Goal: Task Accomplishment & Management: Manage account settings

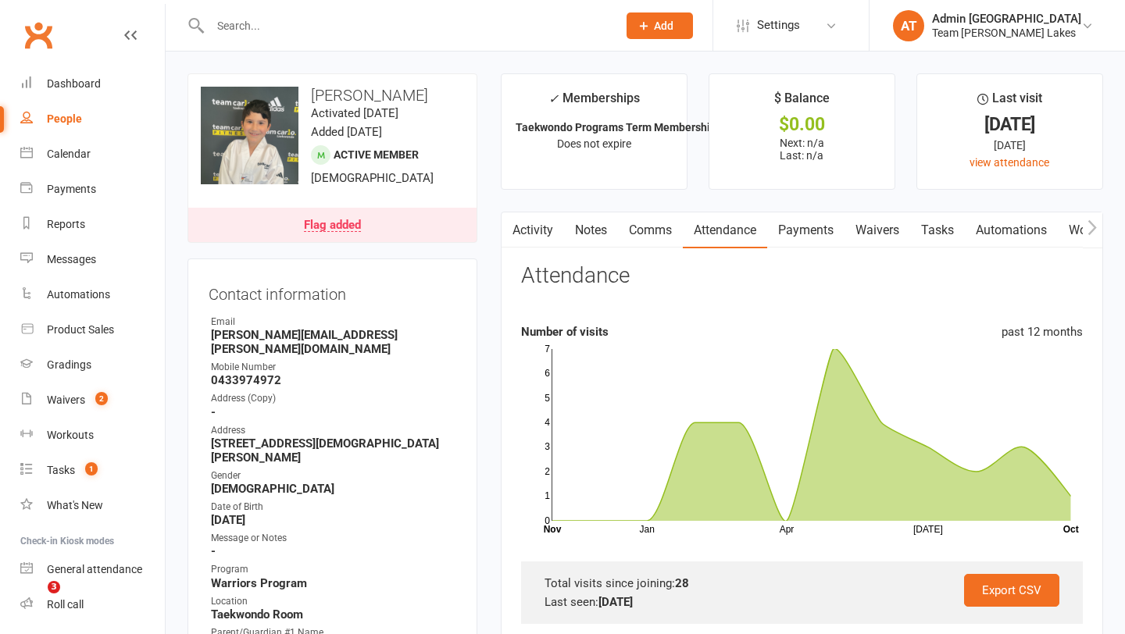
click at [76, 157] on div "Calendar" at bounding box center [69, 154] width 44 height 12
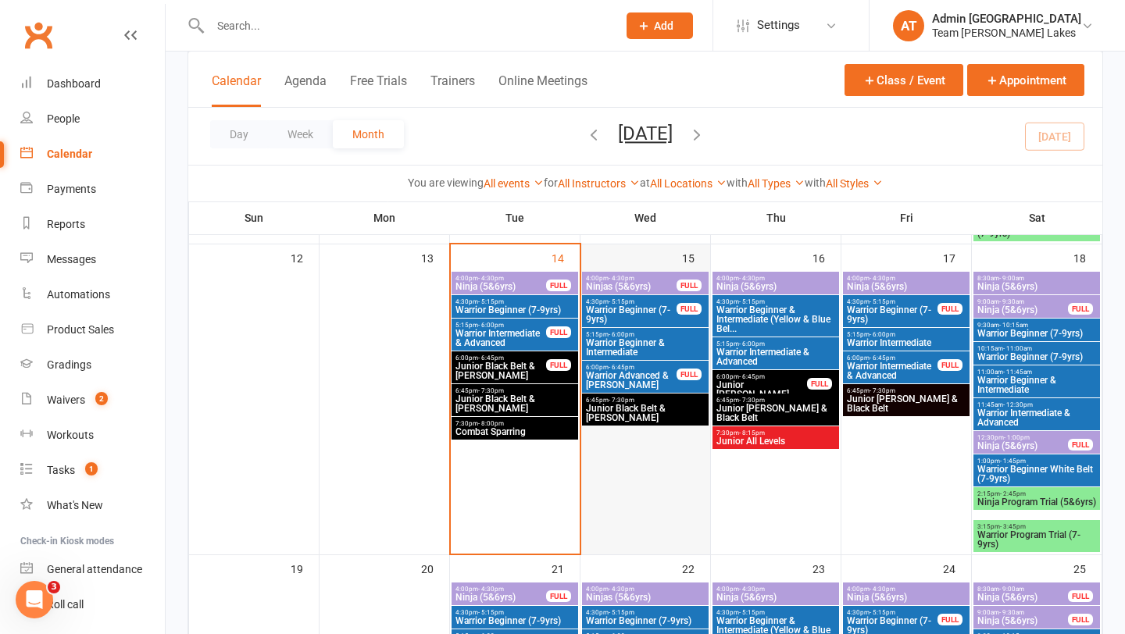
scroll to position [687, 0]
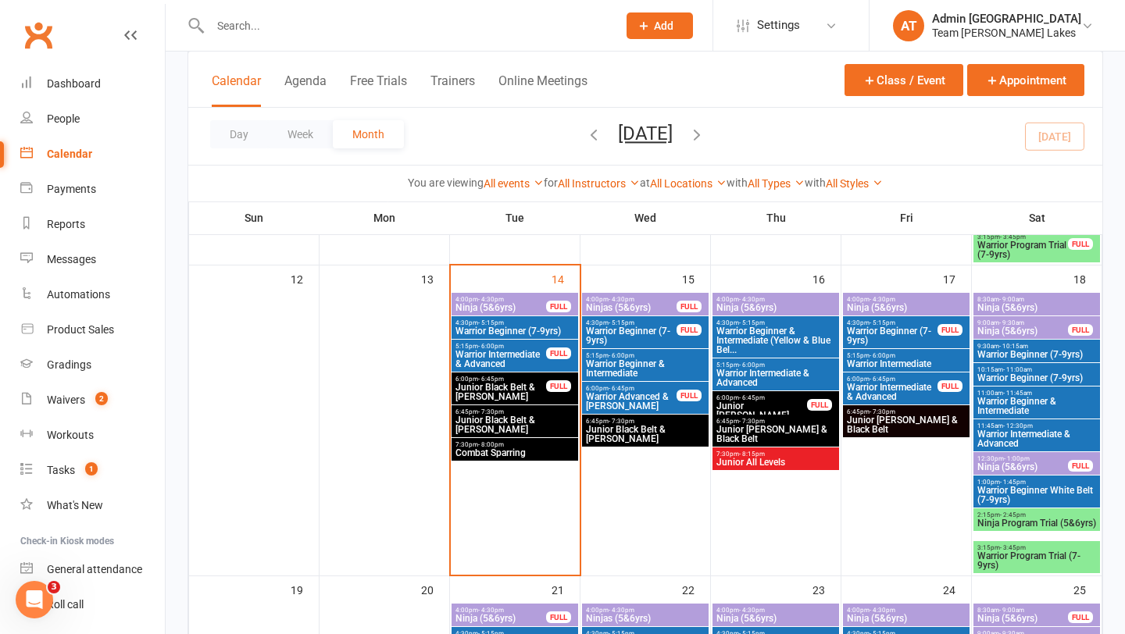
click at [511, 355] on span "Warrior Intermediate & Advanced" at bounding box center [500, 359] width 92 height 19
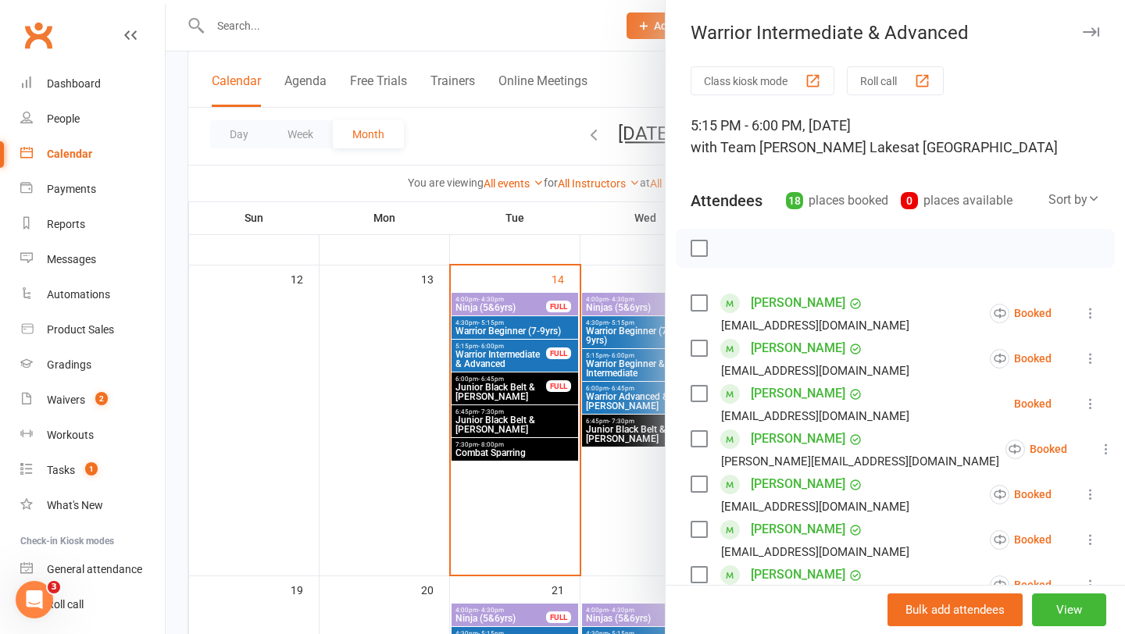
click at [885, 83] on button "Roll call" at bounding box center [895, 80] width 97 height 29
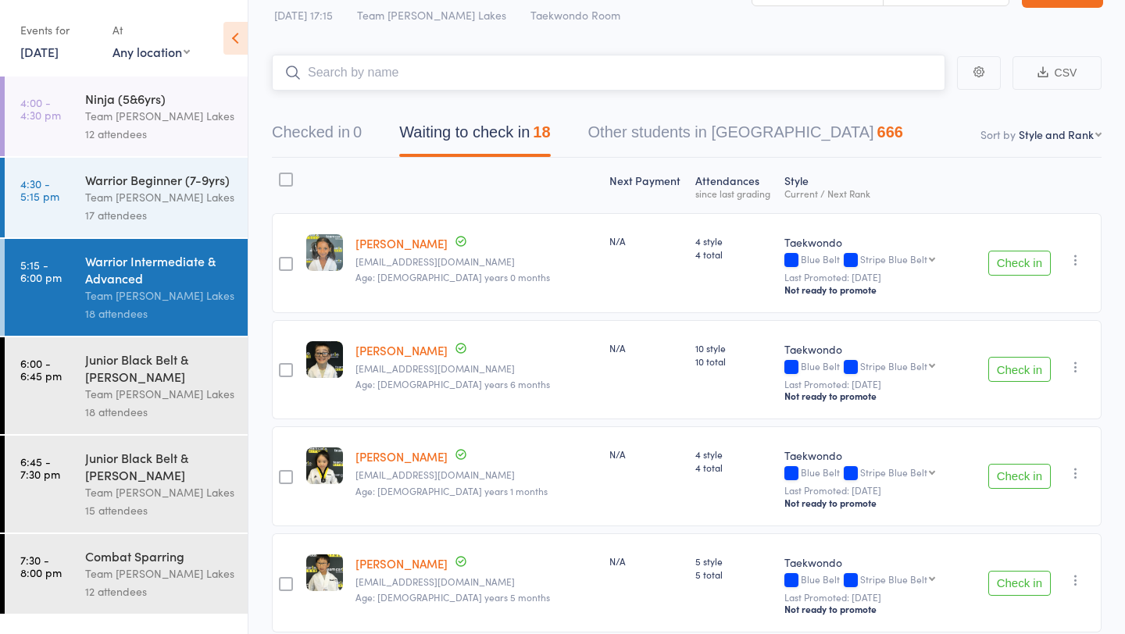
scroll to position [45, 0]
click at [74, 380] on link "6:00 - 6:45 pm Junior Black Belt & Cho Dan Bo Team Carlo Taylors Lakes 18 atten…" at bounding box center [126, 385] width 243 height 97
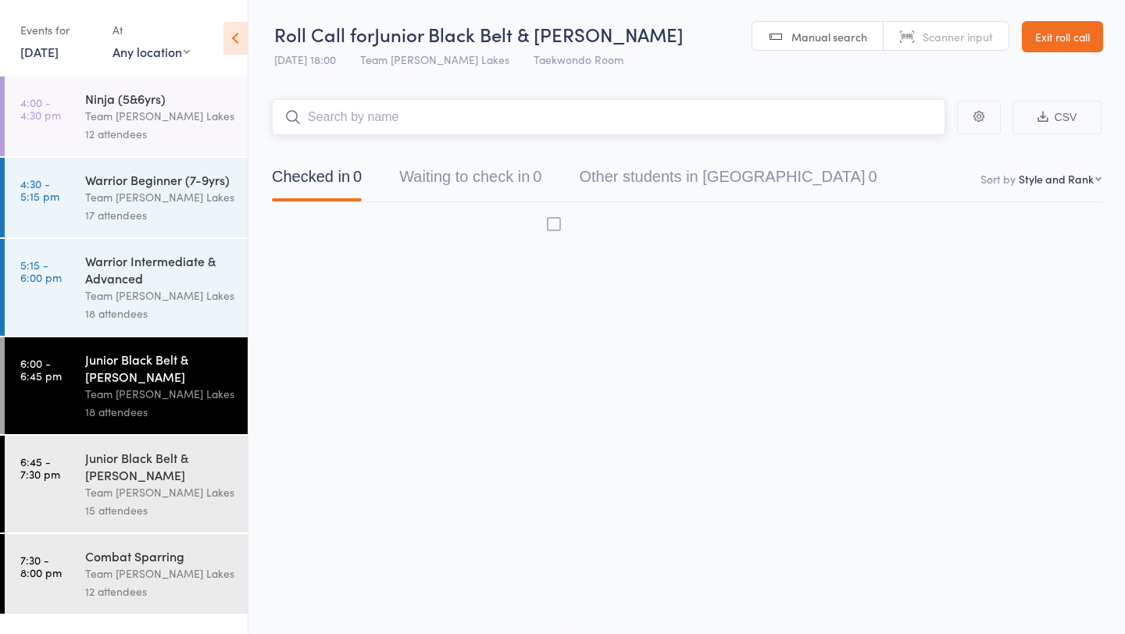
scroll to position [1, 0]
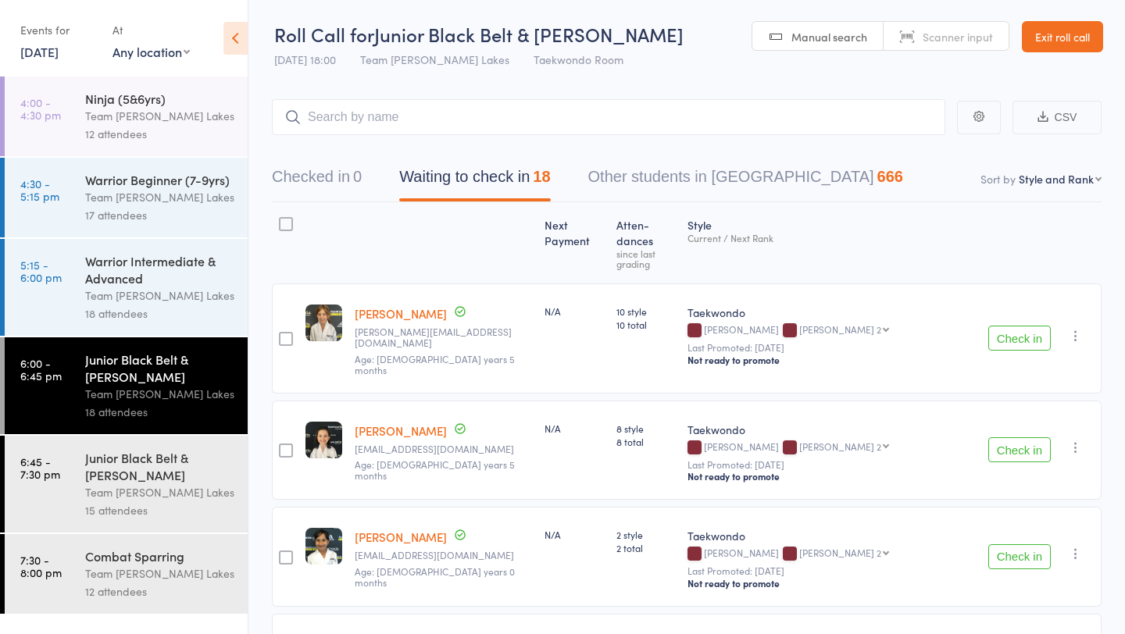
click at [124, 281] on div "Warrior Intermediate & Advanced" at bounding box center [159, 269] width 149 height 34
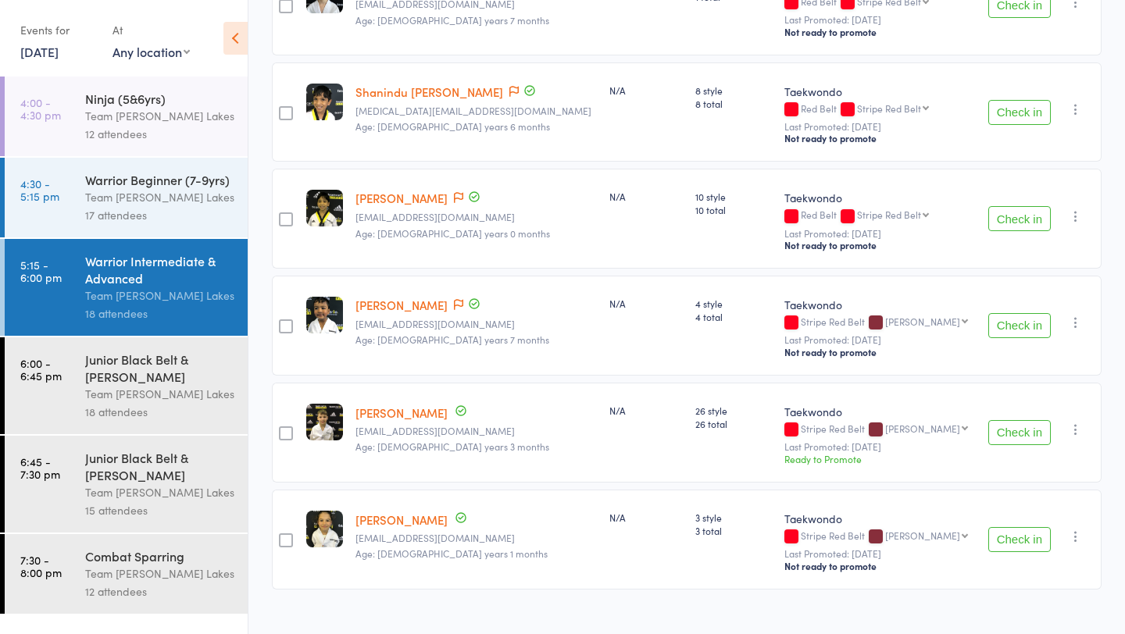
scroll to position [1606, 0]
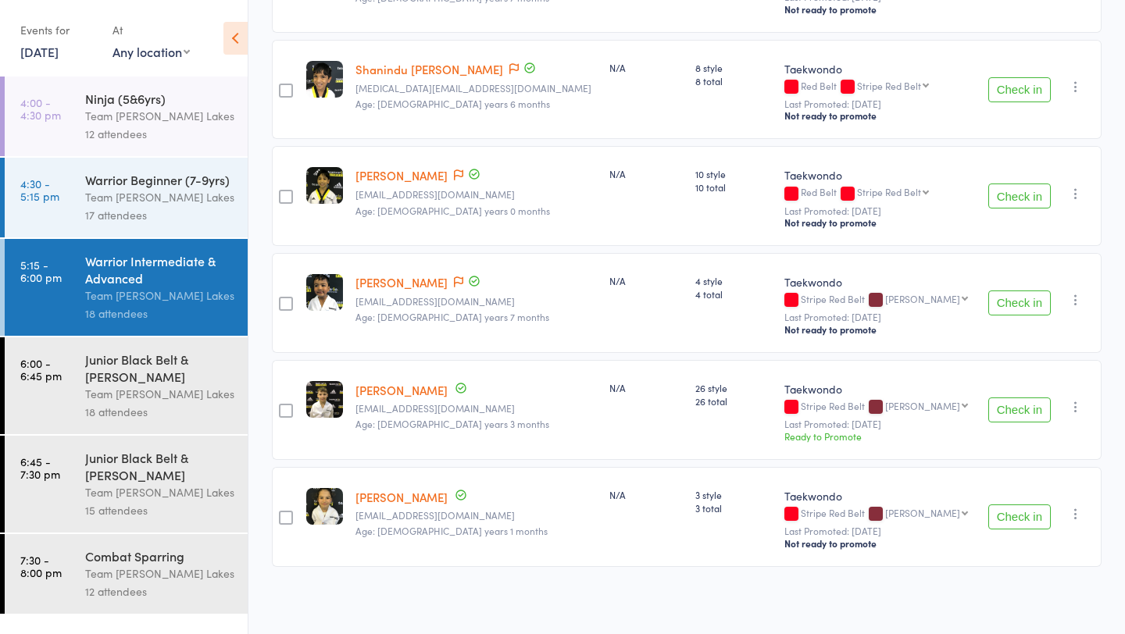
click at [119, 351] on div "Junior Black Belt & [PERSON_NAME]" at bounding box center [159, 368] width 149 height 34
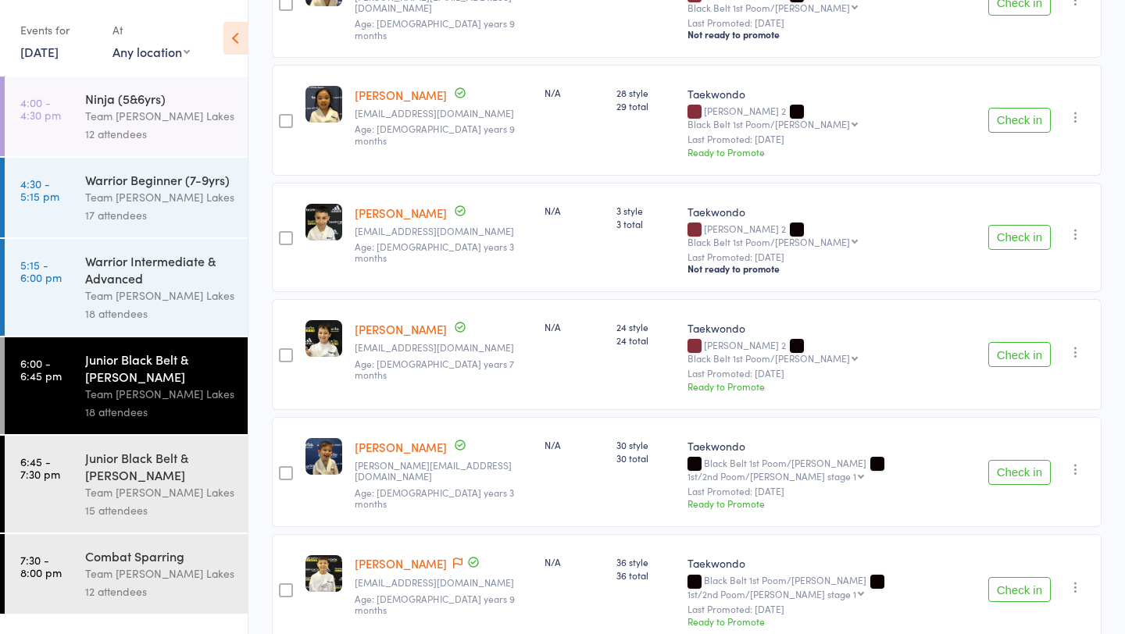
scroll to position [1606, 0]
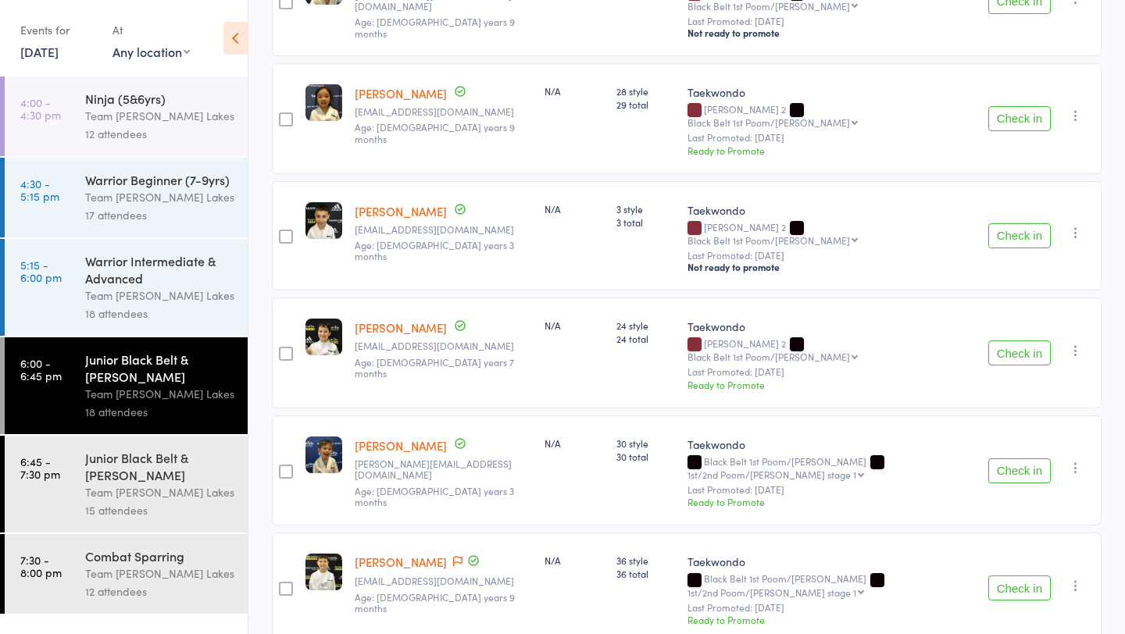
click at [104, 505] on div "15 attendees" at bounding box center [159, 510] width 149 height 18
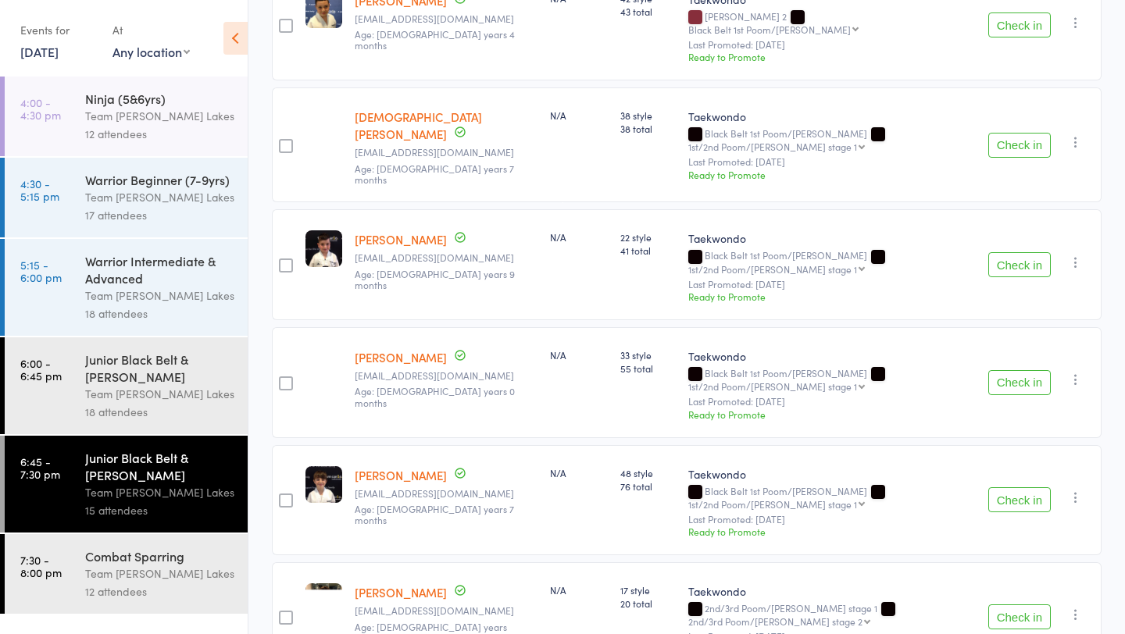
scroll to position [439, 0]
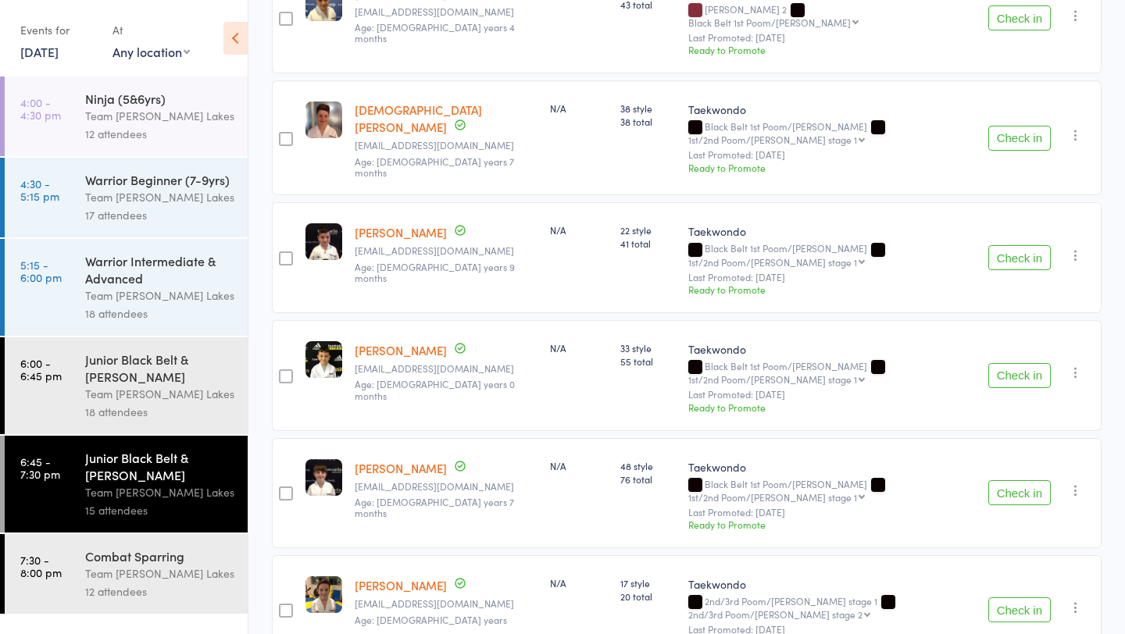
click at [73, 557] on link "7:30 - 8:00 pm Combat Sparring Team Carlo Taylors Lakes 12 attendees" at bounding box center [126, 574] width 243 height 80
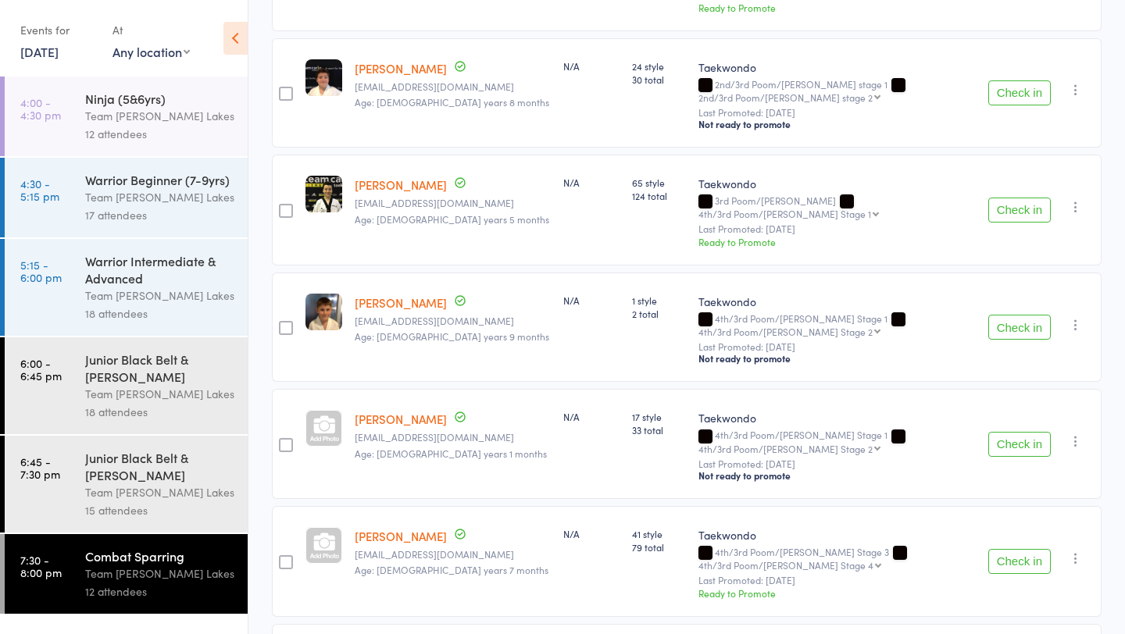
scroll to position [971, 0]
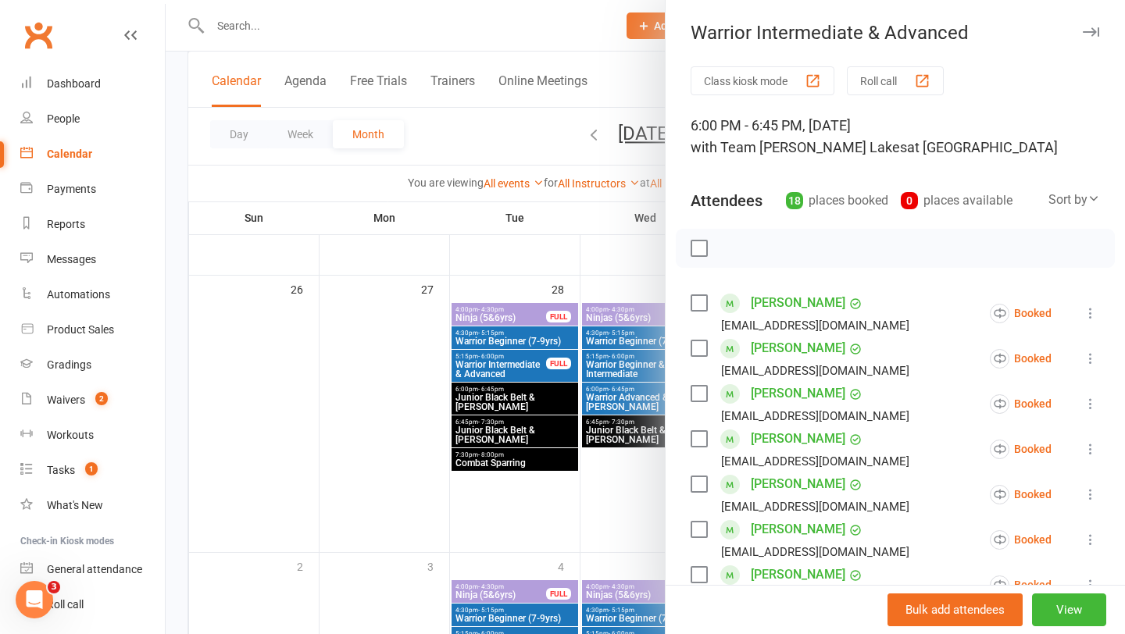
scroll to position [594, 0]
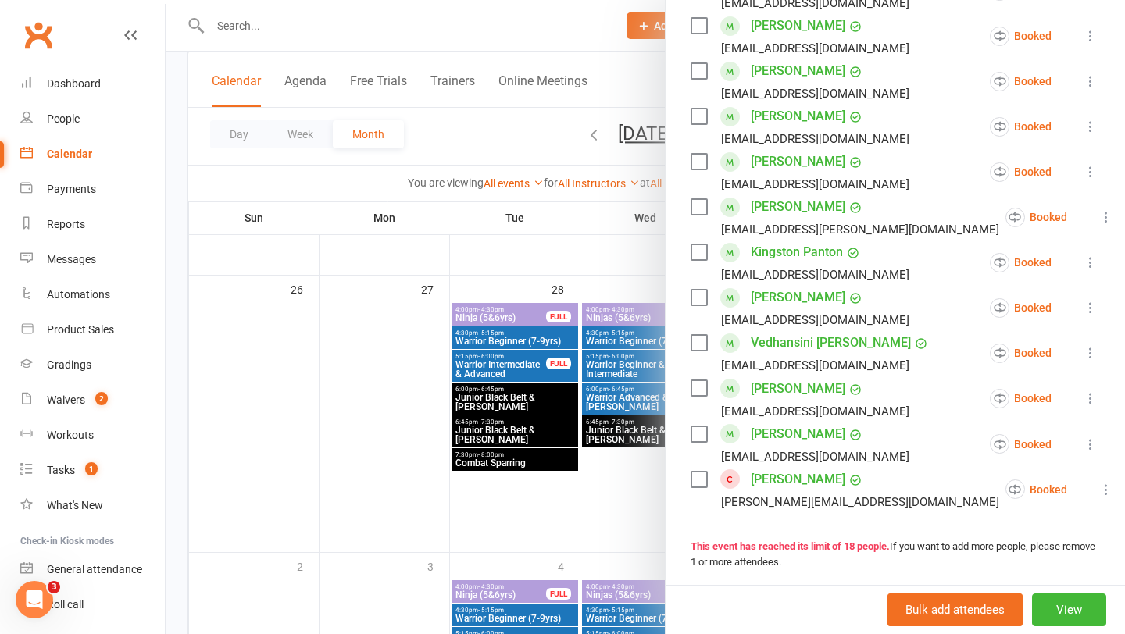
click at [243, 26] on div at bounding box center [645, 317] width 959 height 634
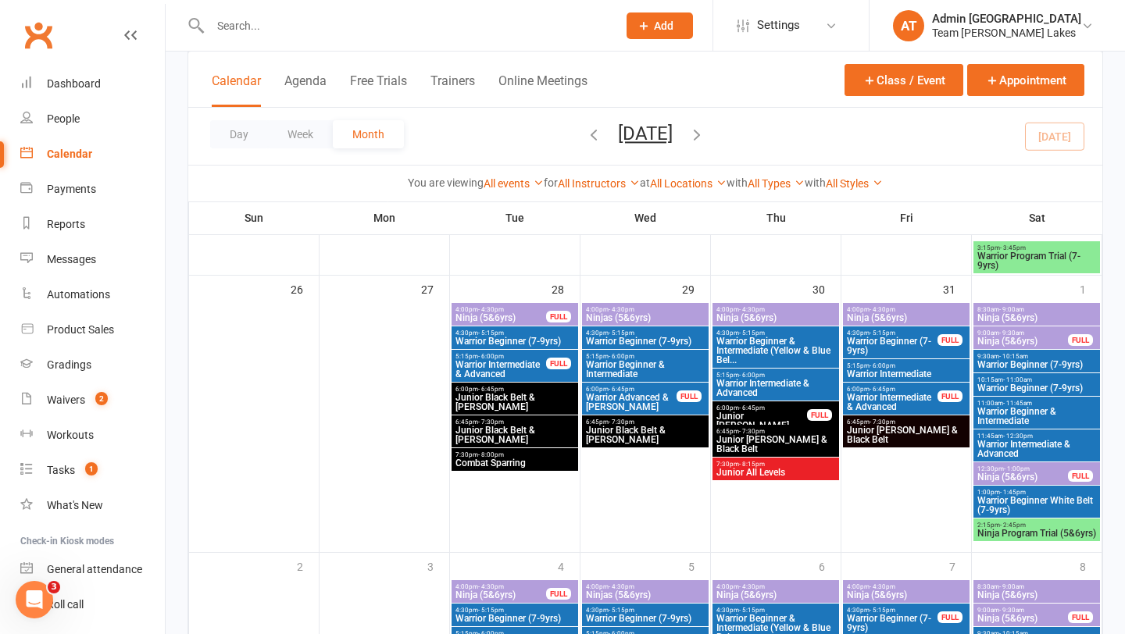
click at [237, 23] on input "text" at bounding box center [405, 26] width 401 height 22
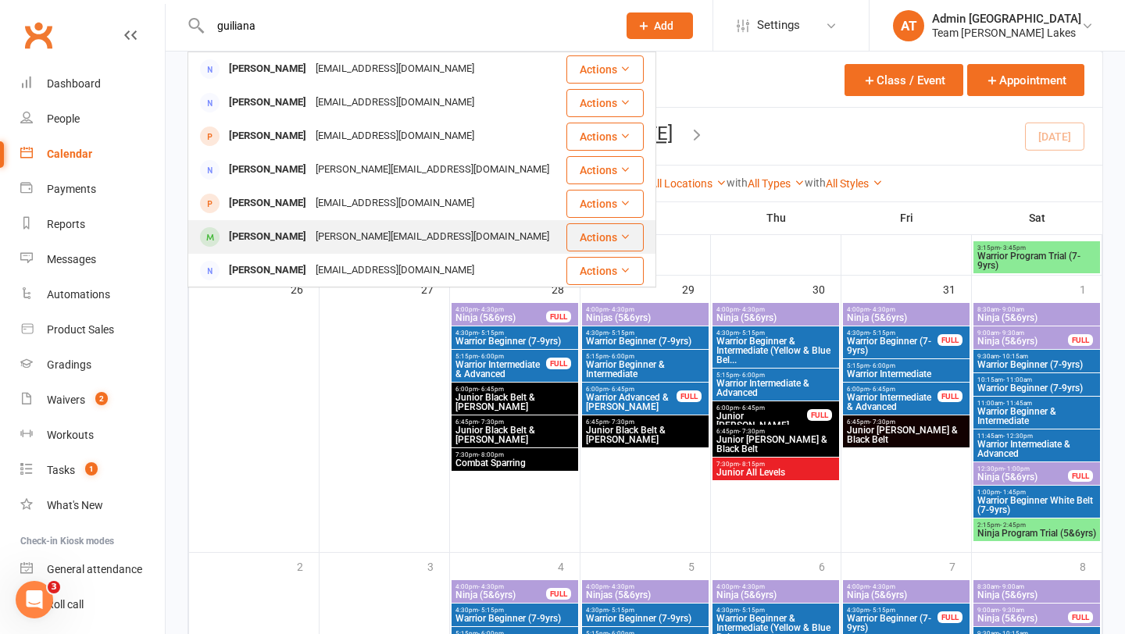
type input "guiliana"
click at [261, 235] on div "[PERSON_NAME]" at bounding box center [267, 237] width 87 height 23
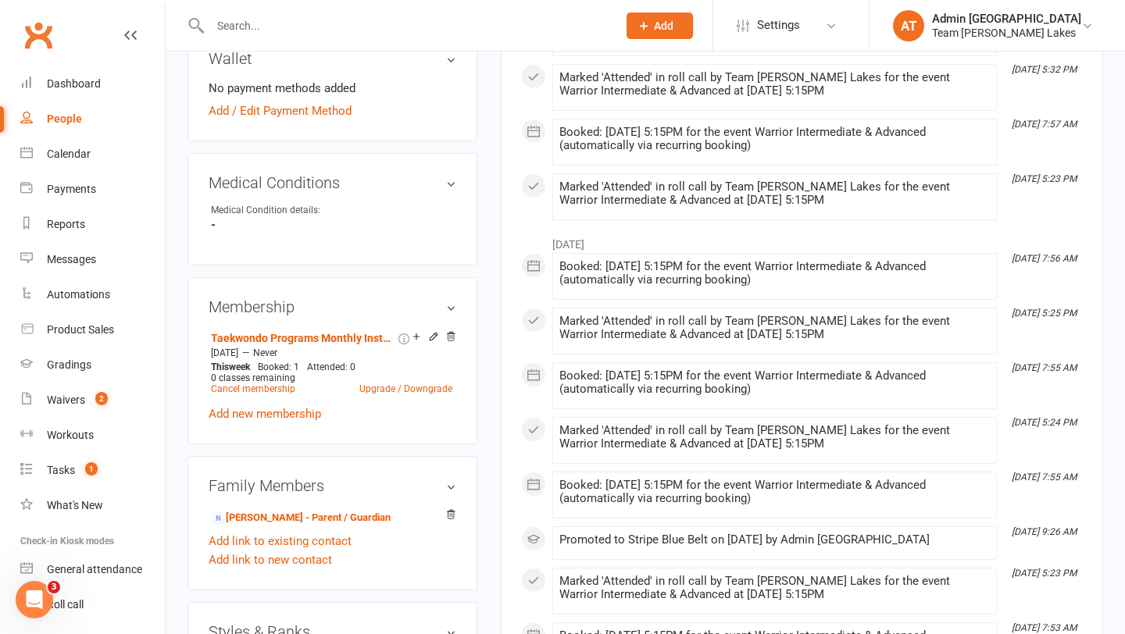
scroll to position [824, 0]
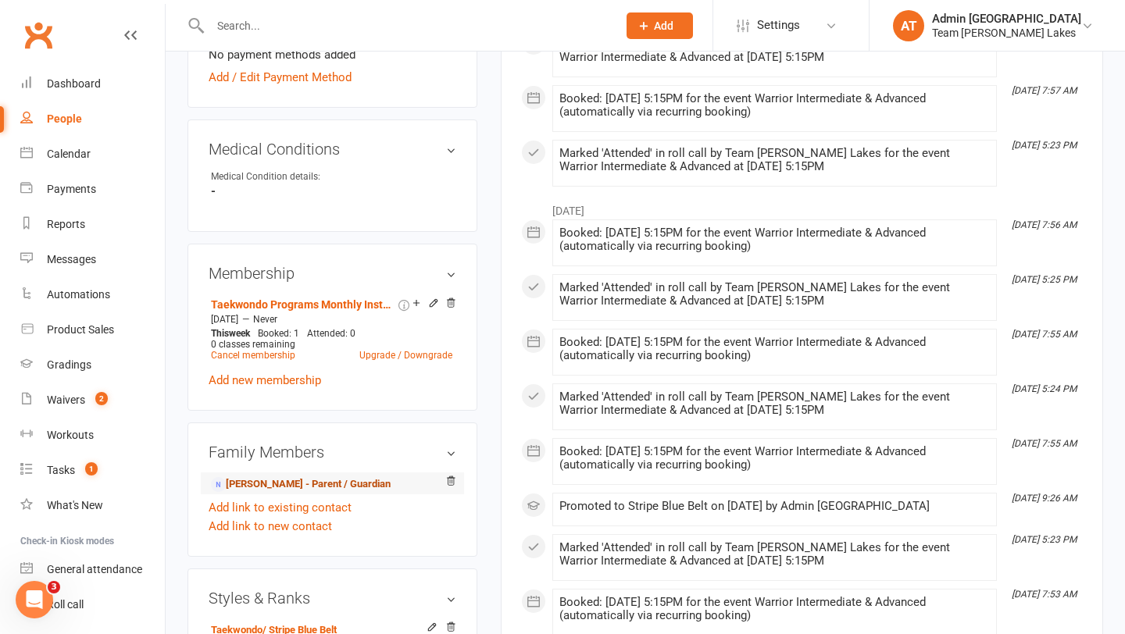
click at [316, 476] on link "Natalie Galea - Parent / Guardian" at bounding box center [301, 484] width 180 height 16
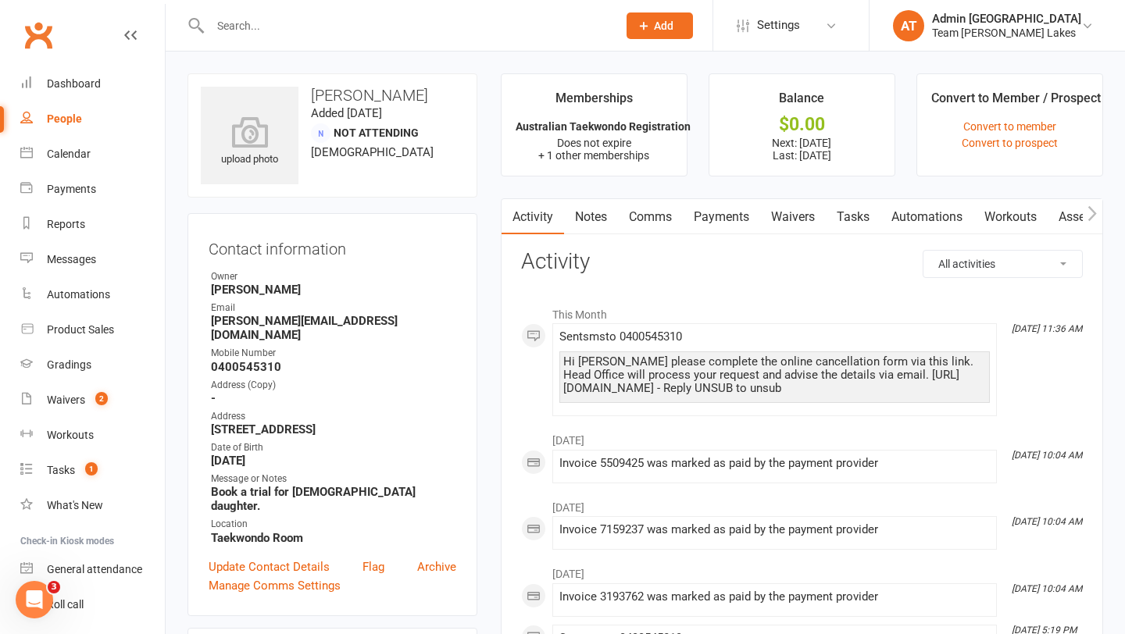
click at [750, 216] on link "Payments" at bounding box center [721, 217] width 77 height 36
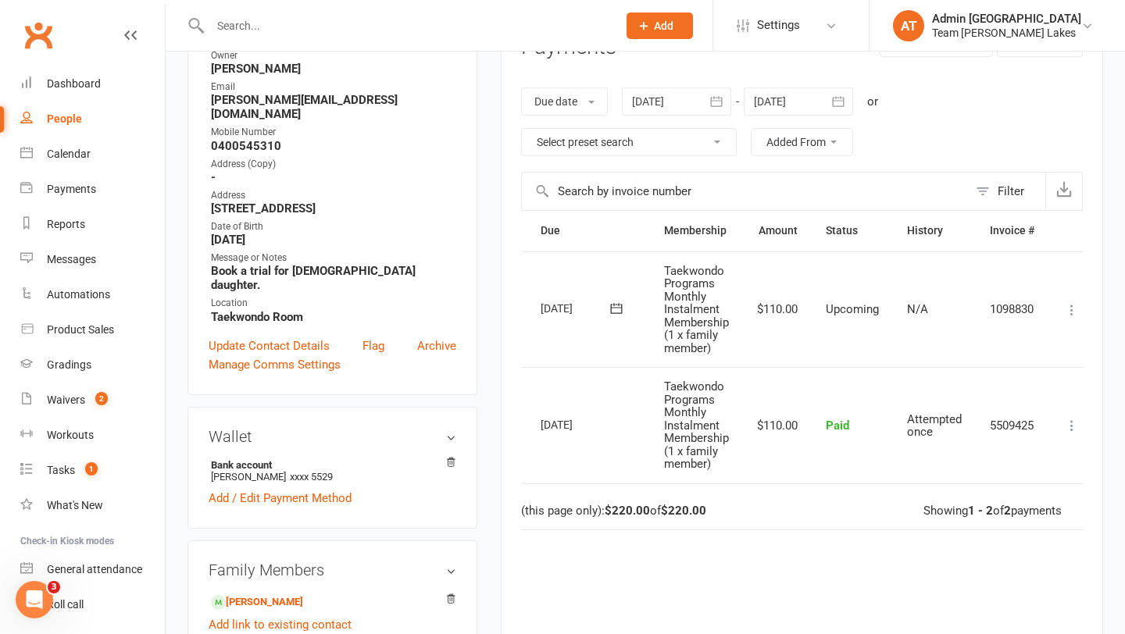
scroll to position [0, 62]
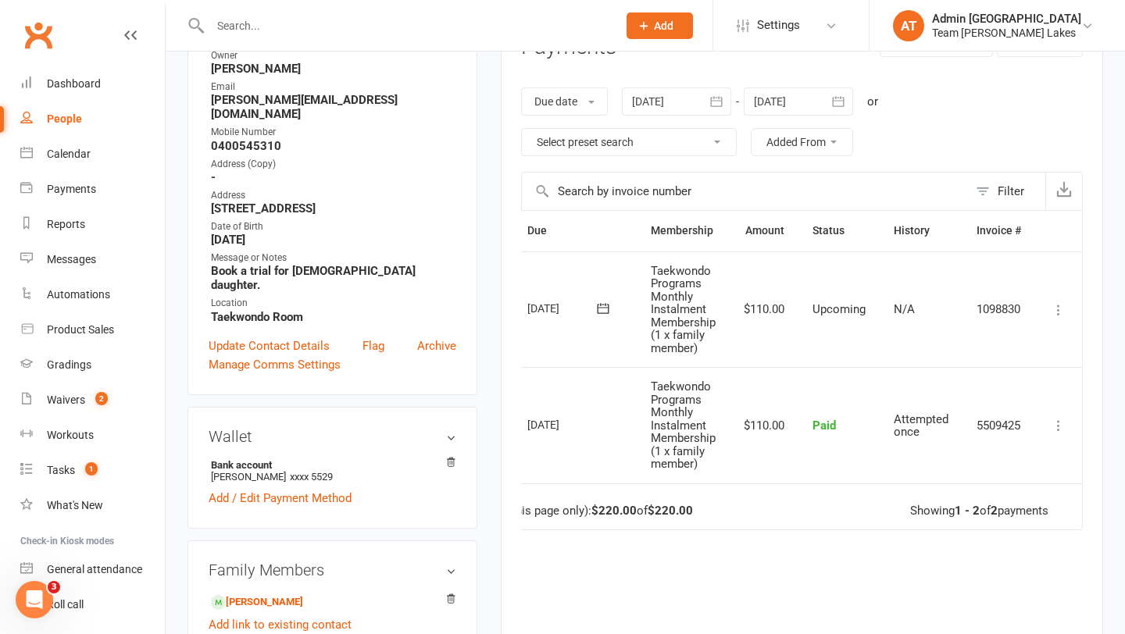
click at [1059, 305] on icon at bounding box center [1058, 310] width 16 height 16
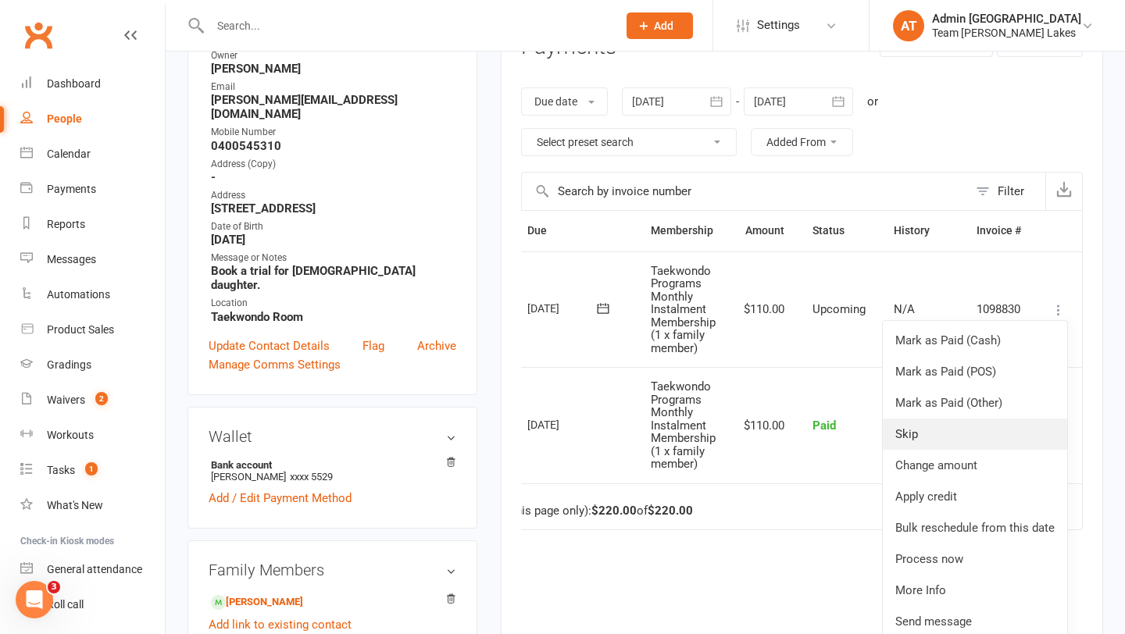
click at [916, 430] on link "Skip" at bounding box center [974, 434] width 184 height 31
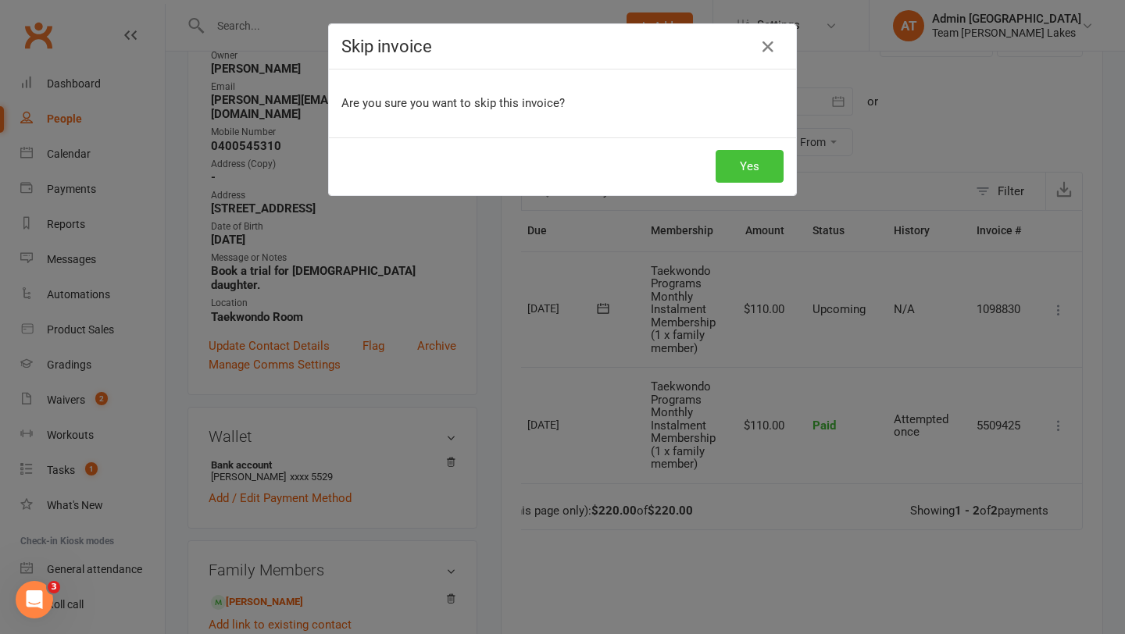
click at [740, 173] on button "Yes" at bounding box center [749, 166] width 68 height 33
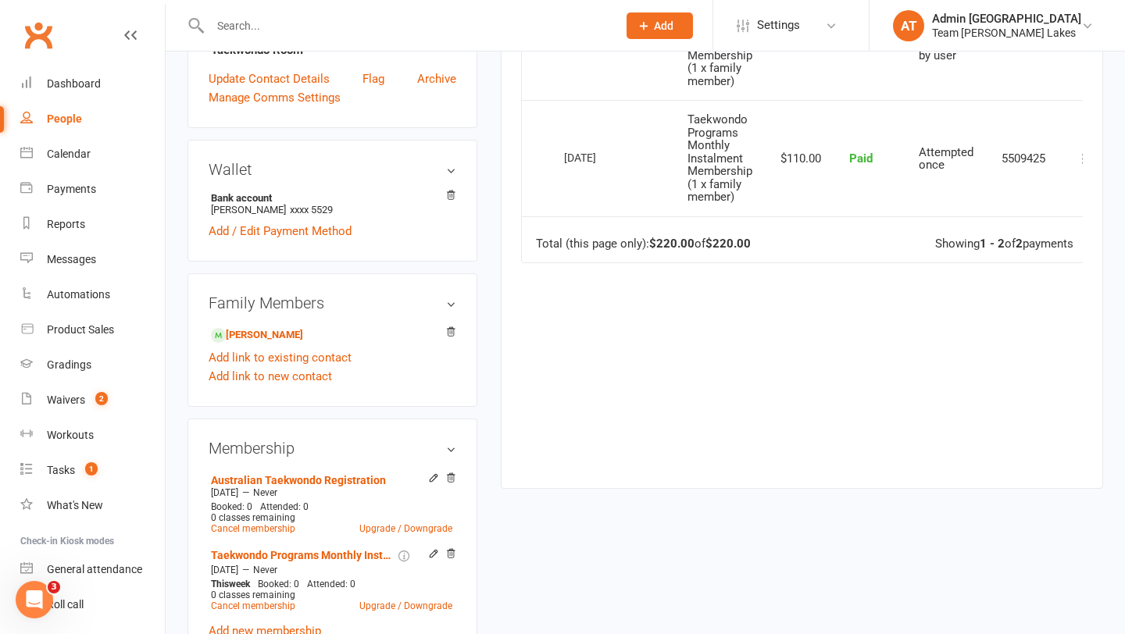
scroll to position [491, 0]
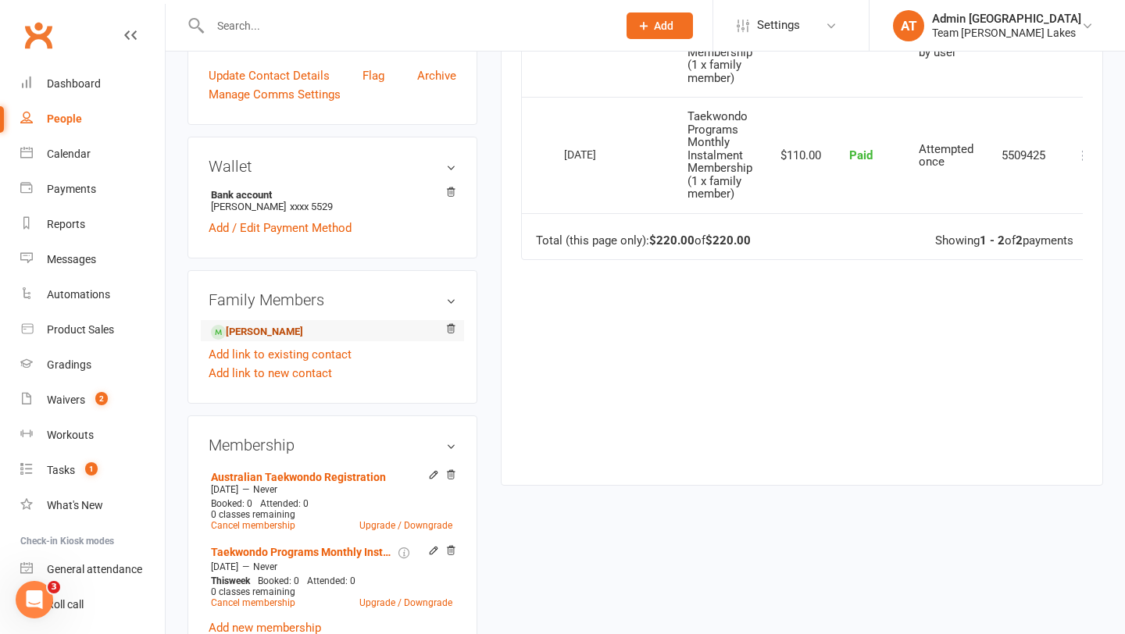
click at [303, 324] on link "Giuliana Garcia - Child" at bounding box center [257, 332] width 92 height 16
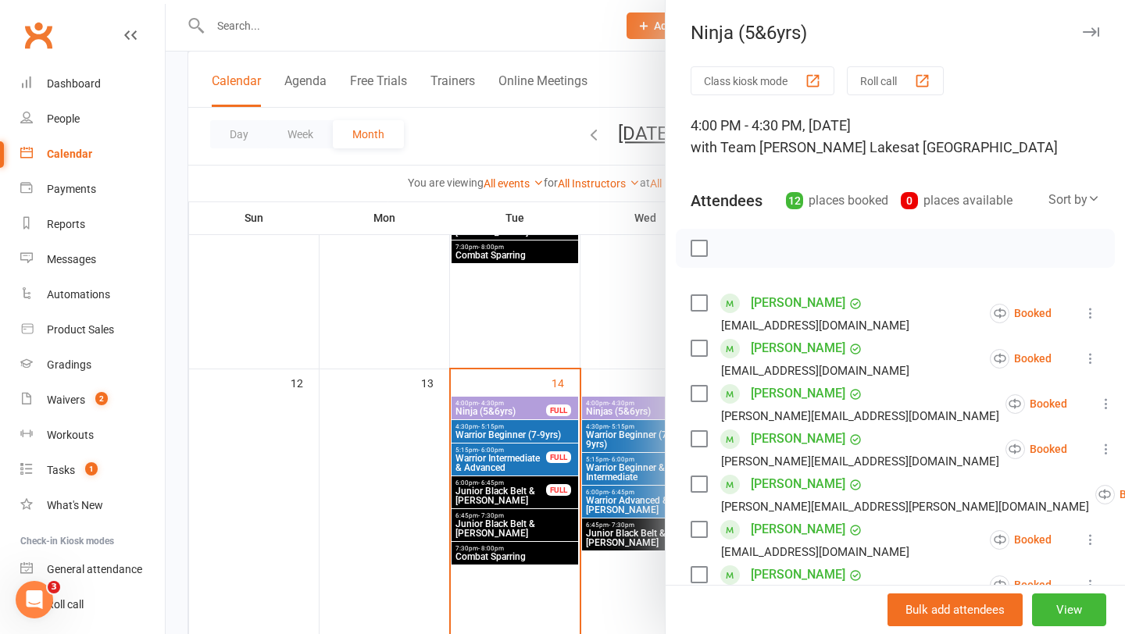
scroll to position [375, 0]
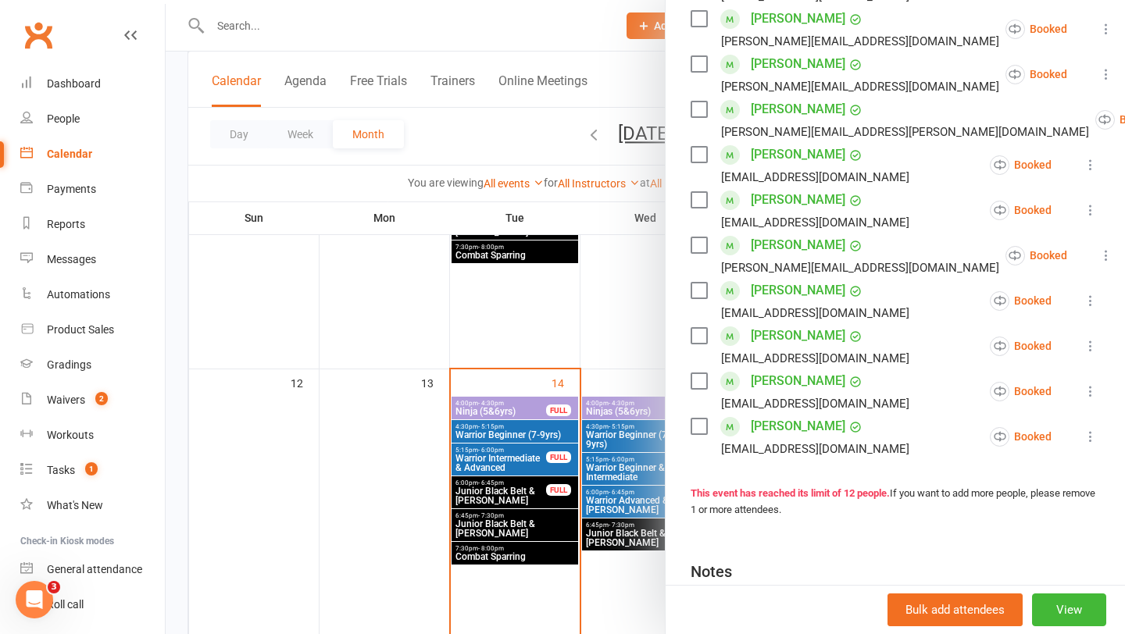
click at [504, 433] on div at bounding box center [645, 317] width 959 height 634
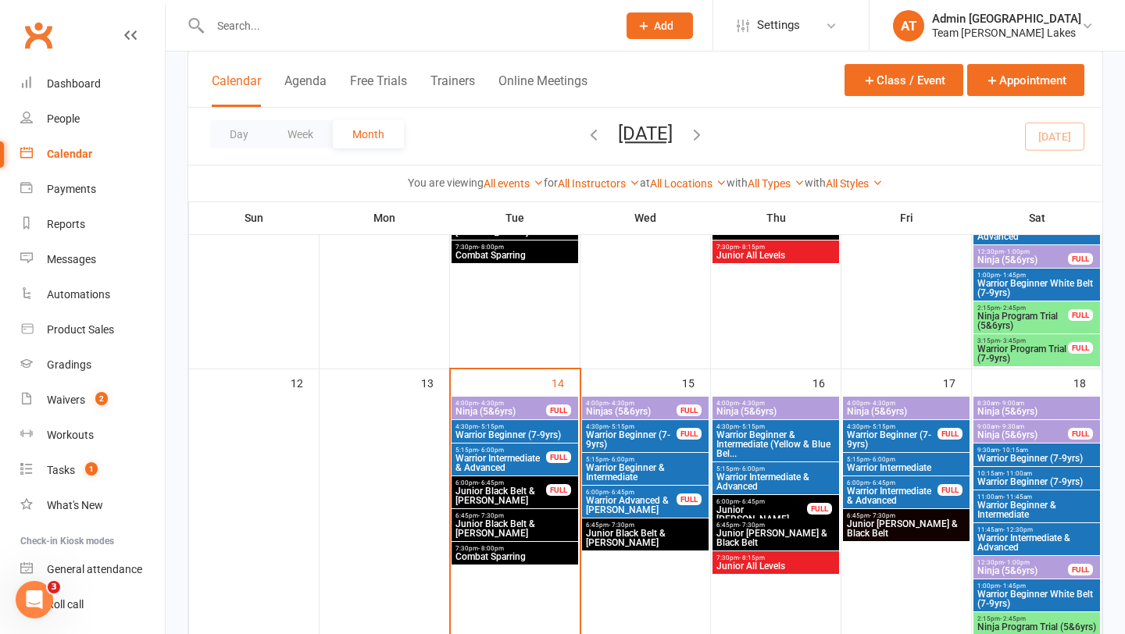
click at [504, 433] on span "Warrior Beginner (7-9yrs)" at bounding box center [514, 434] width 120 height 9
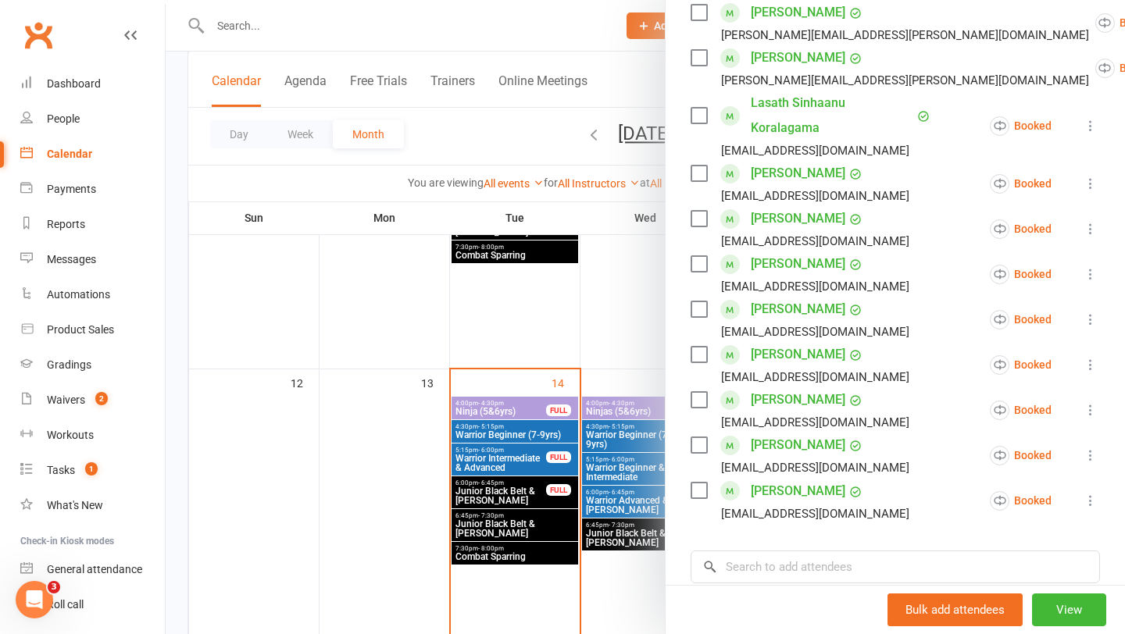
scroll to position [401, 0]
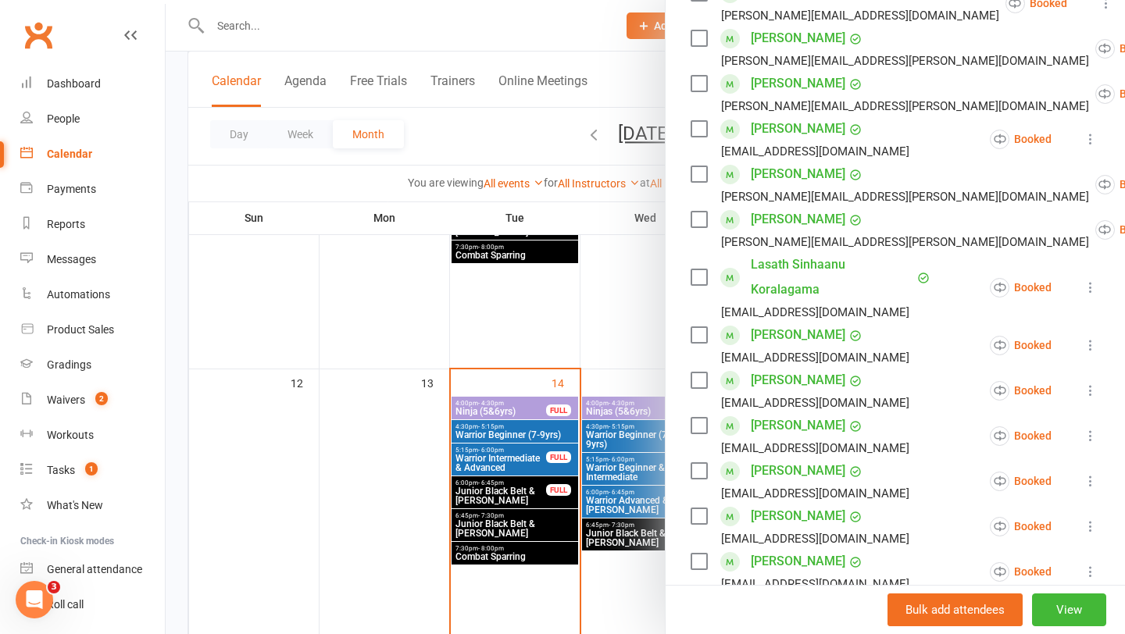
click at [504, 455] on div at bounding box center [645, 317] width 959 height 634
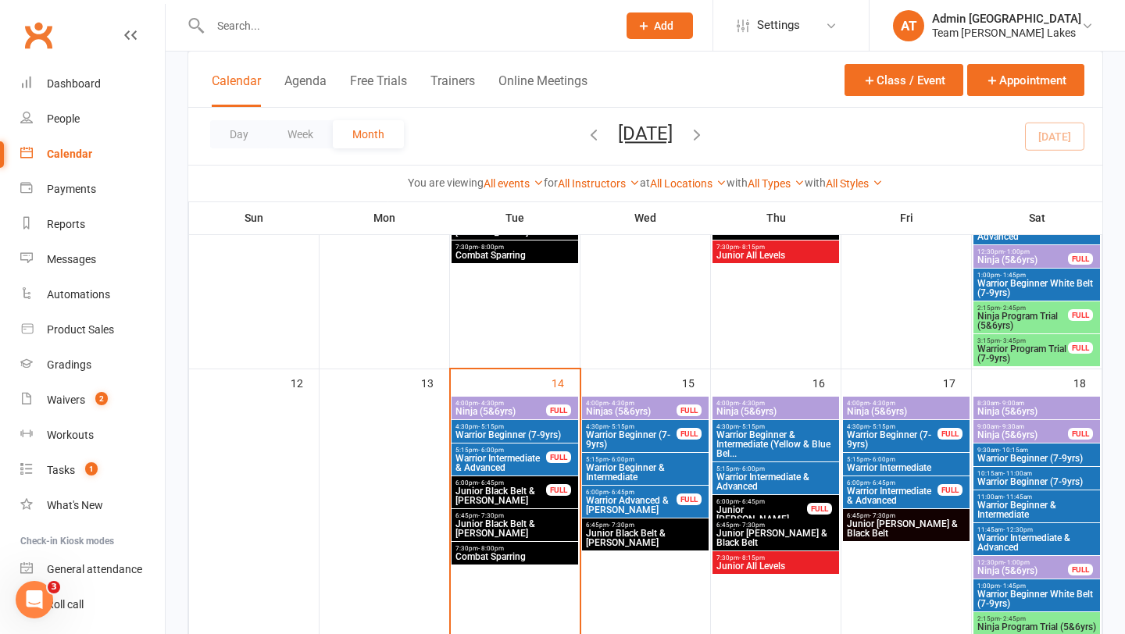
click at [504, 455] on span "Warrior Intermediate & Advanced" at bounding box center [500, 463] width 92 height 19
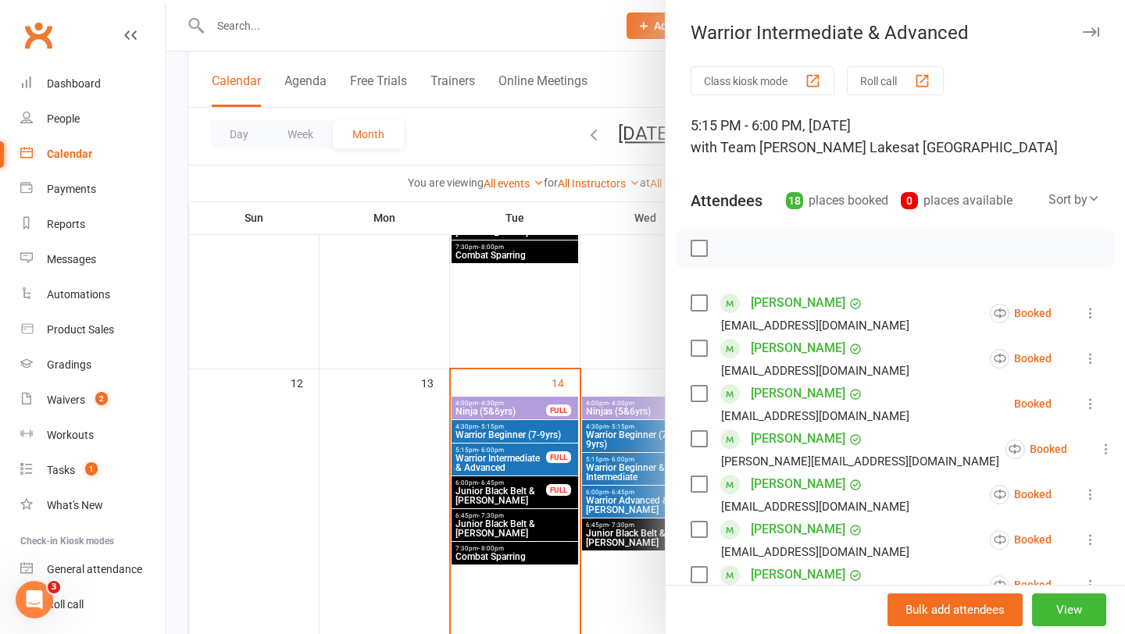
click at [1092, 405] on icon at bounding box center [1090, 404] width 16 height 16
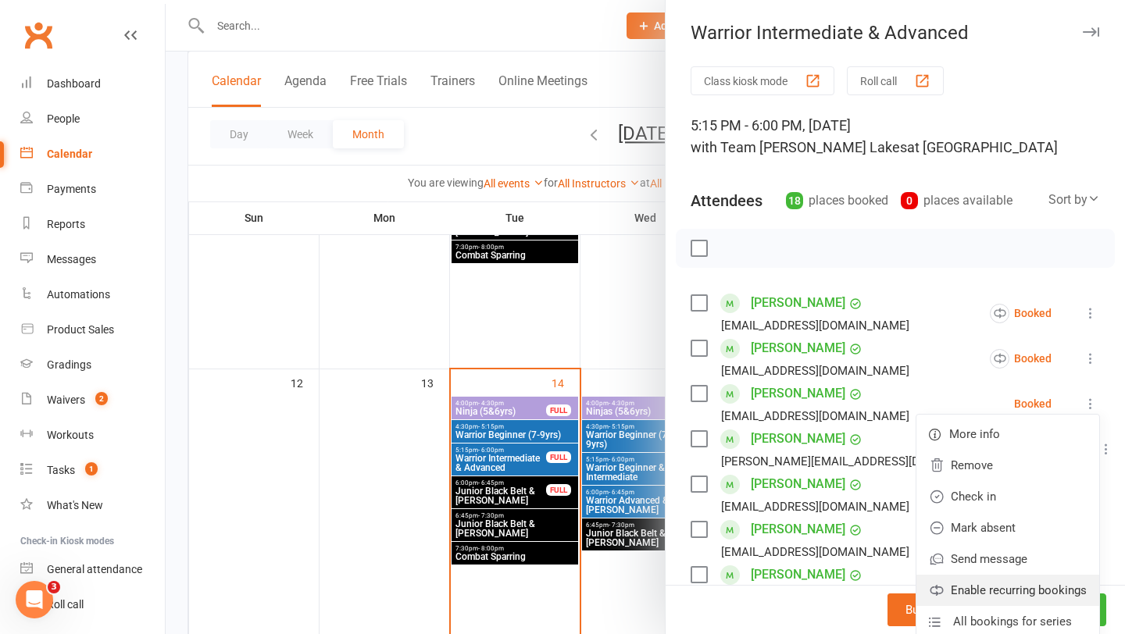
click at [1024, 587] on link "Enable recurring bookings" at bounding box center [1007, 590] width 183 height 31
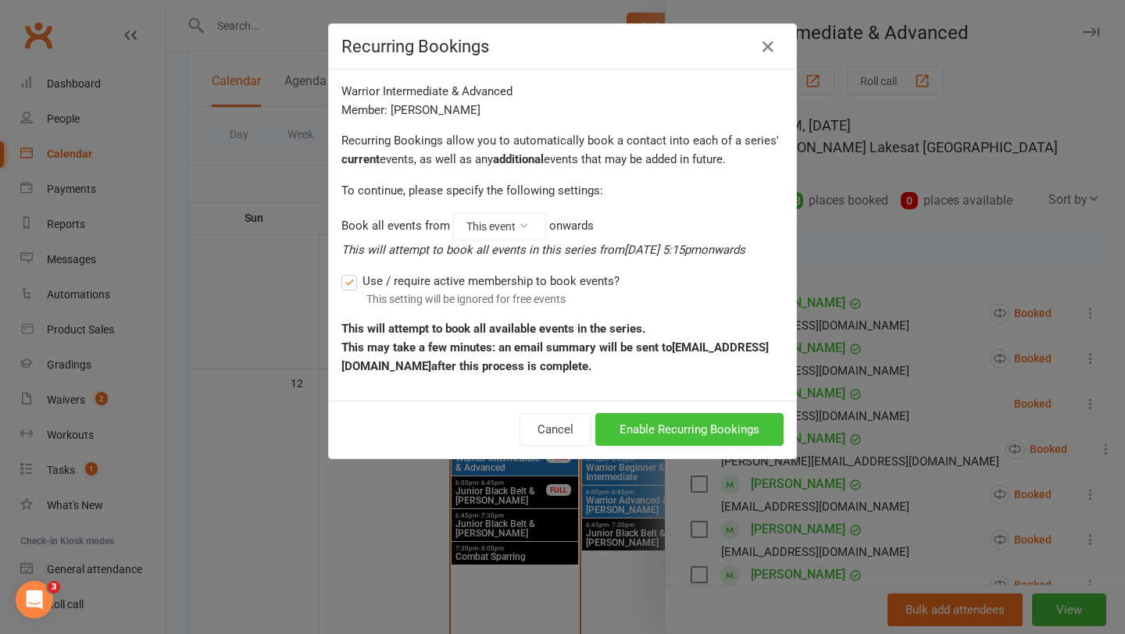
click at [683, 433] on button "Enable Recurring Bookings" at bounding box center [689, 429] width 188 height 33
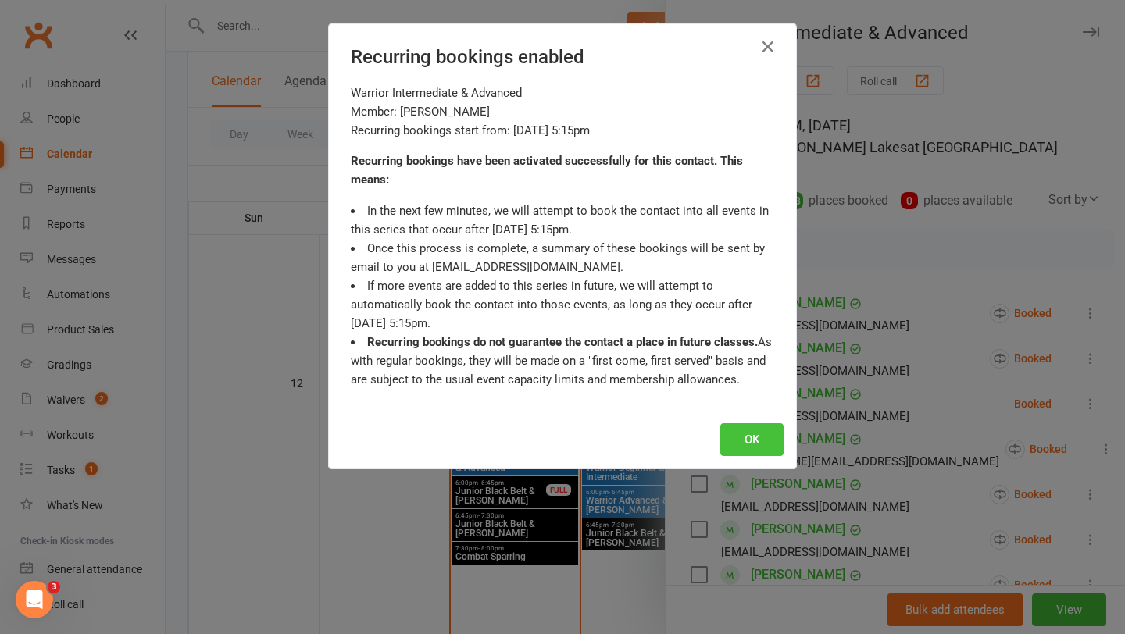
click at [756, 444] on button "OK" at bounding box center [751, 439] width 63 height 33
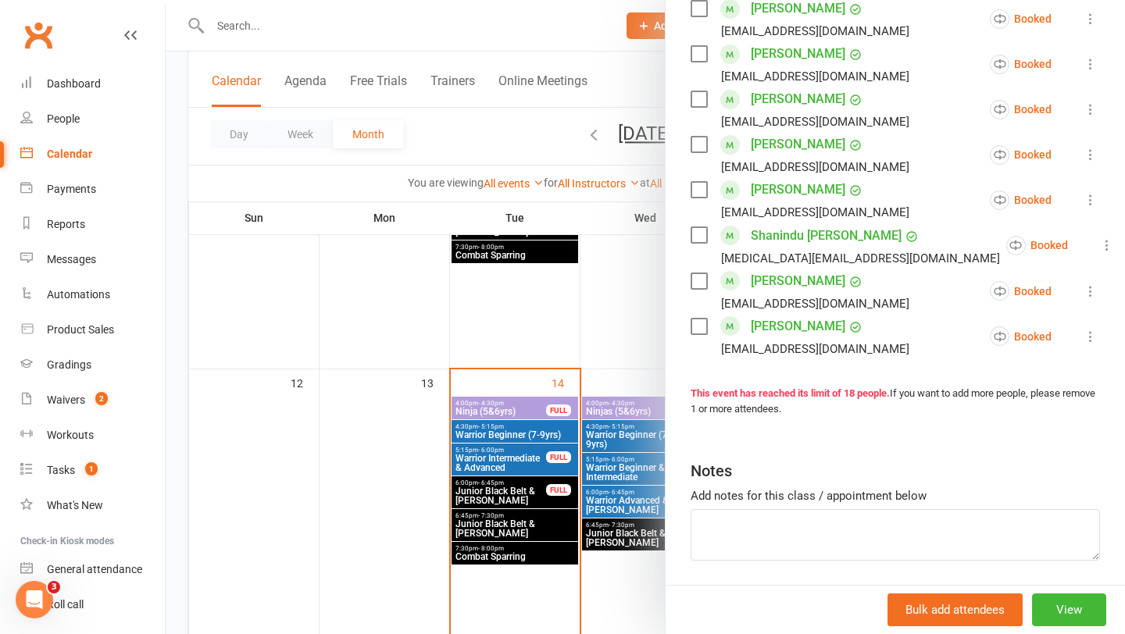
scroll to position [777, 0]
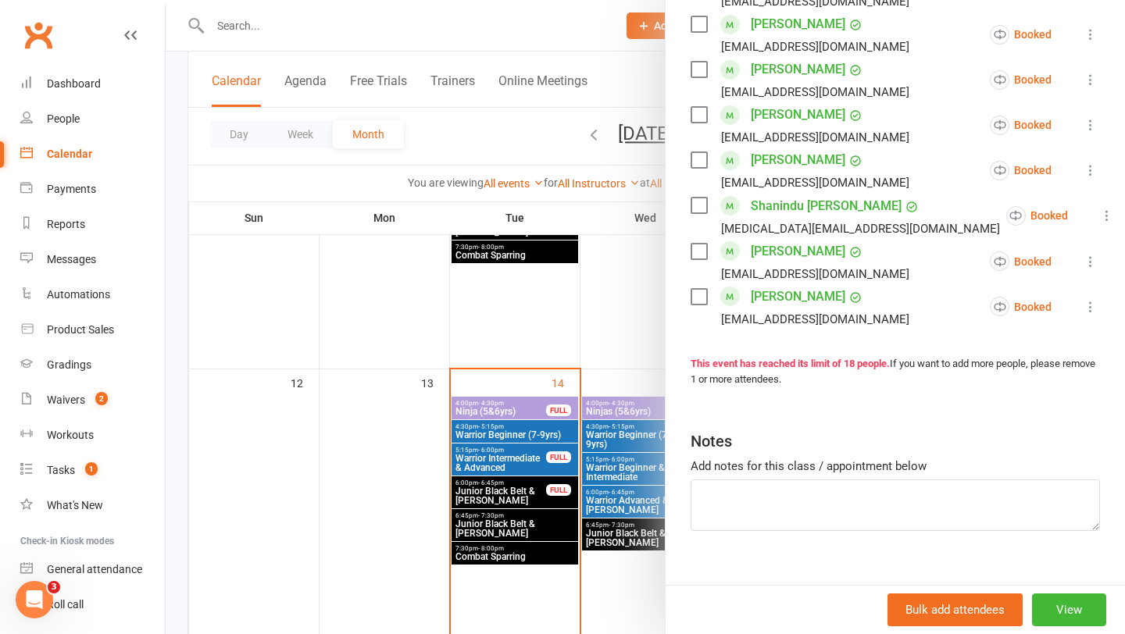
click at [510, 496] on div at bounding box center [645, 317] width 959 height 634
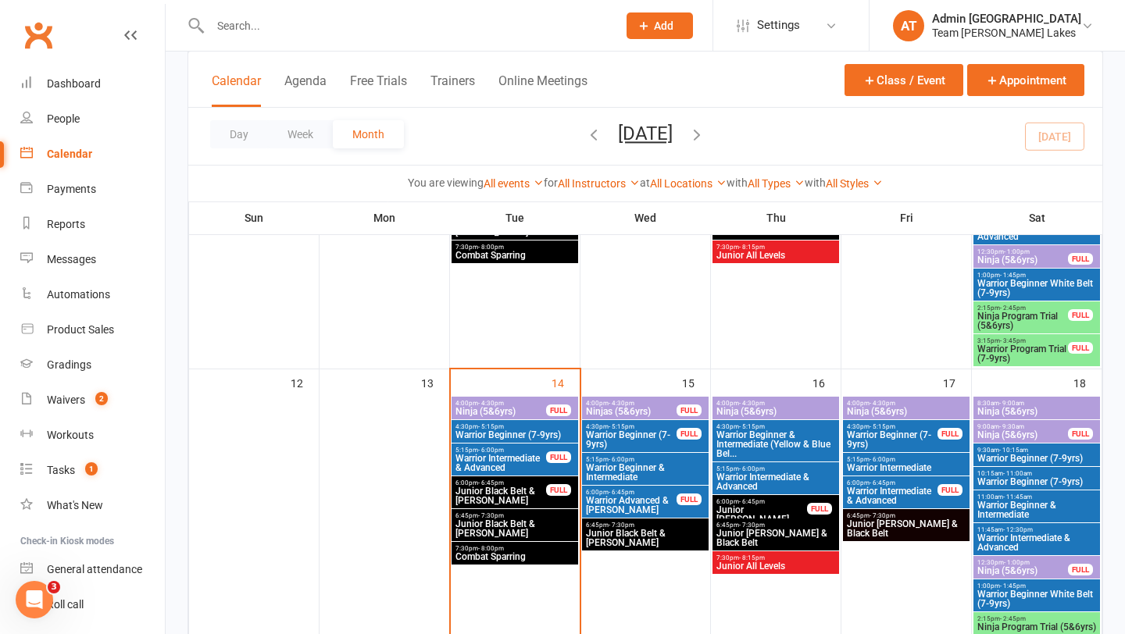
click at [510, 496] on span "Junior Black Belt & [PERSON_NAME]" at bounding box center [500, 496] width 92 height 19
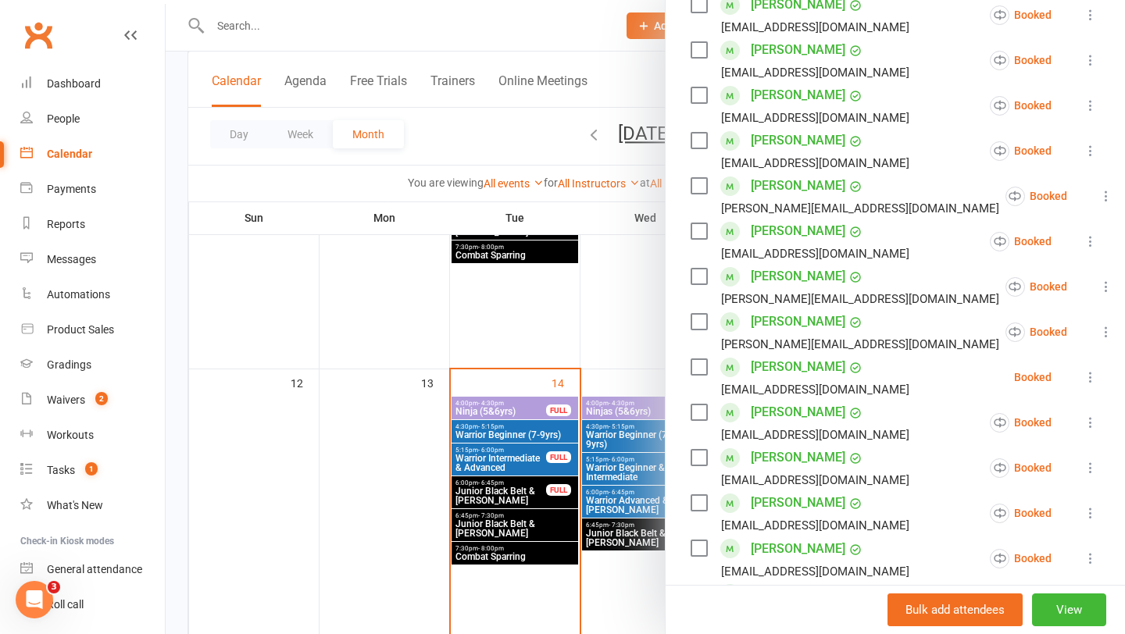
scroll to position [426, 0]
